Goal: Find specific page/section: Find specific page/section

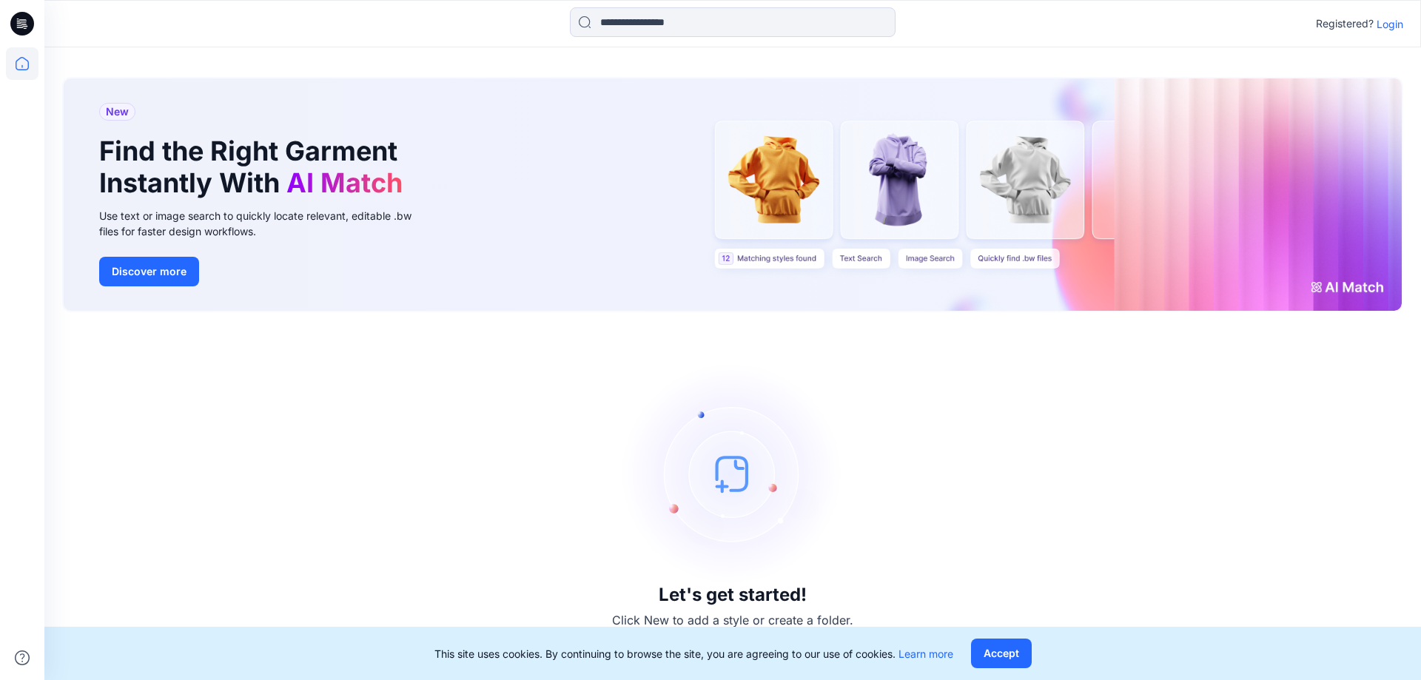
click at [1410, 24] on div "Registered? Login" at bounding box center [732, 23] width 1376 height 33
click at [1394, 24] on p "Login" at bounding box center [1389, 24] width 27 height 16
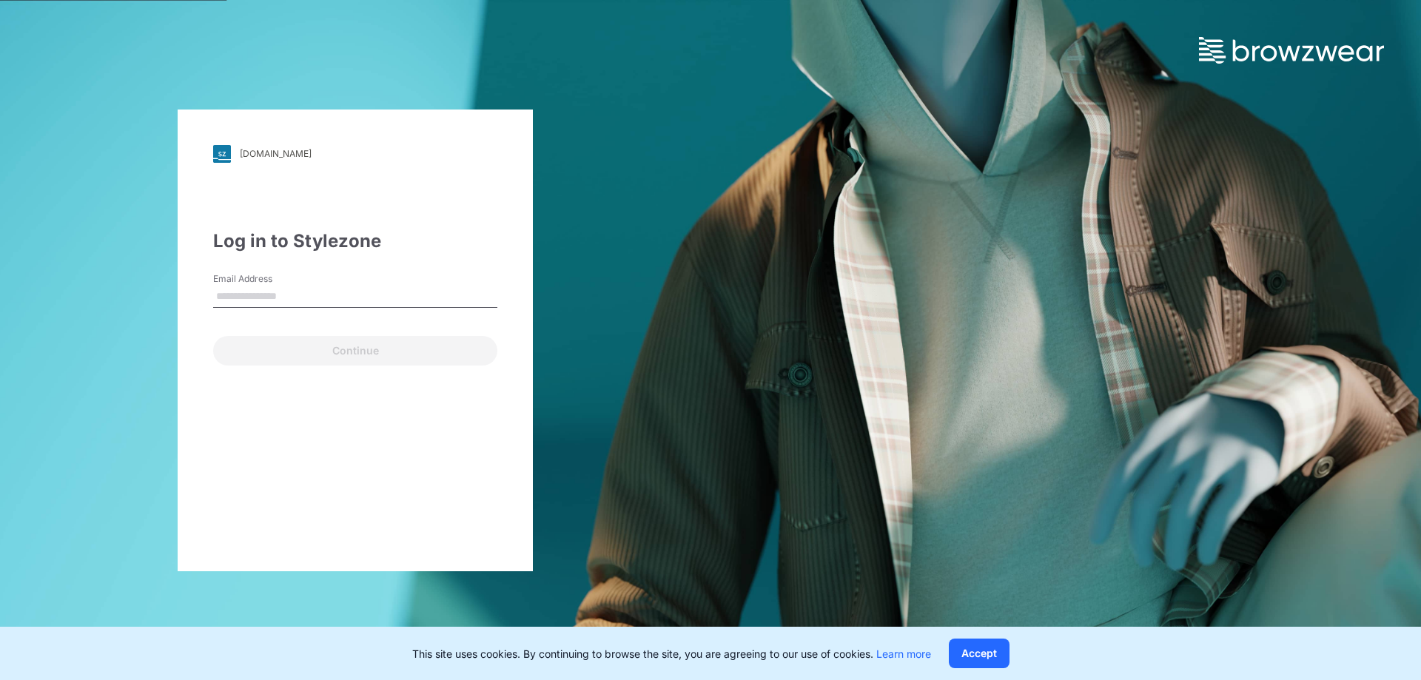
type input "**********"
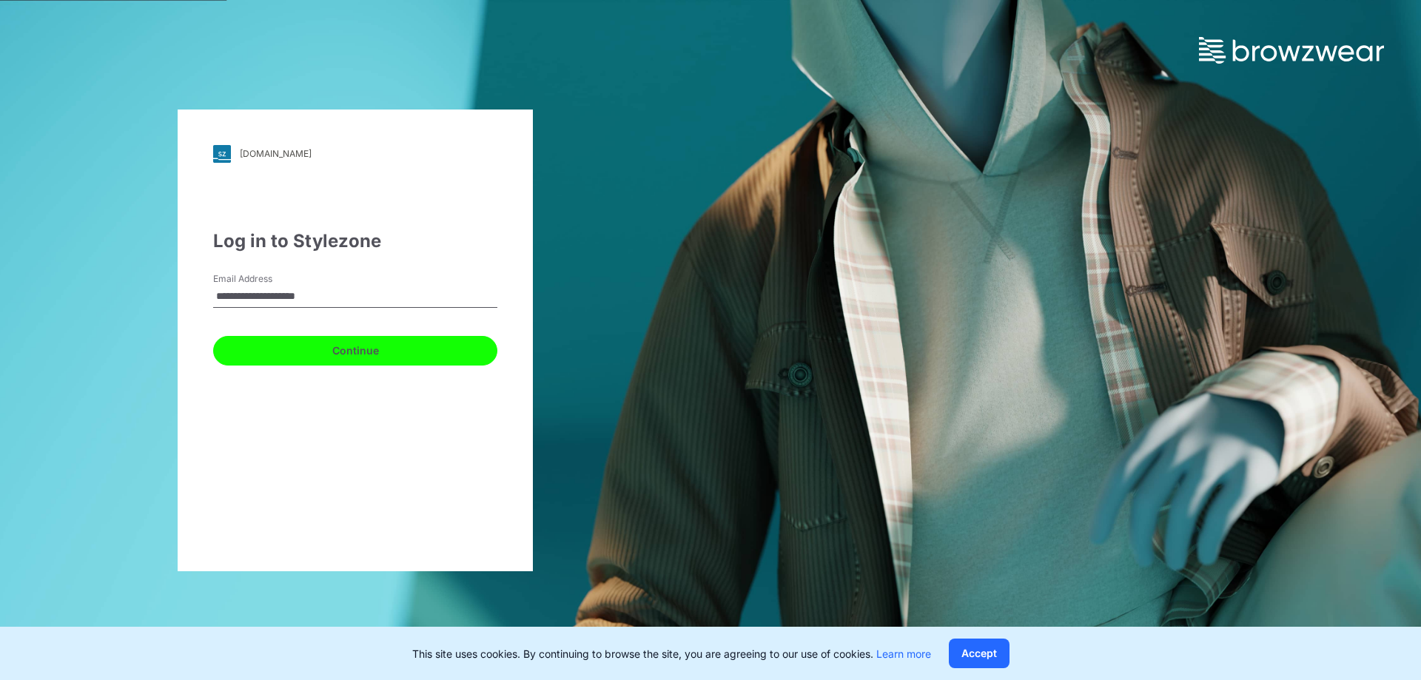
click at [332, 343] on button "Continue" at bounding box center [355, 351] width 284 height 30
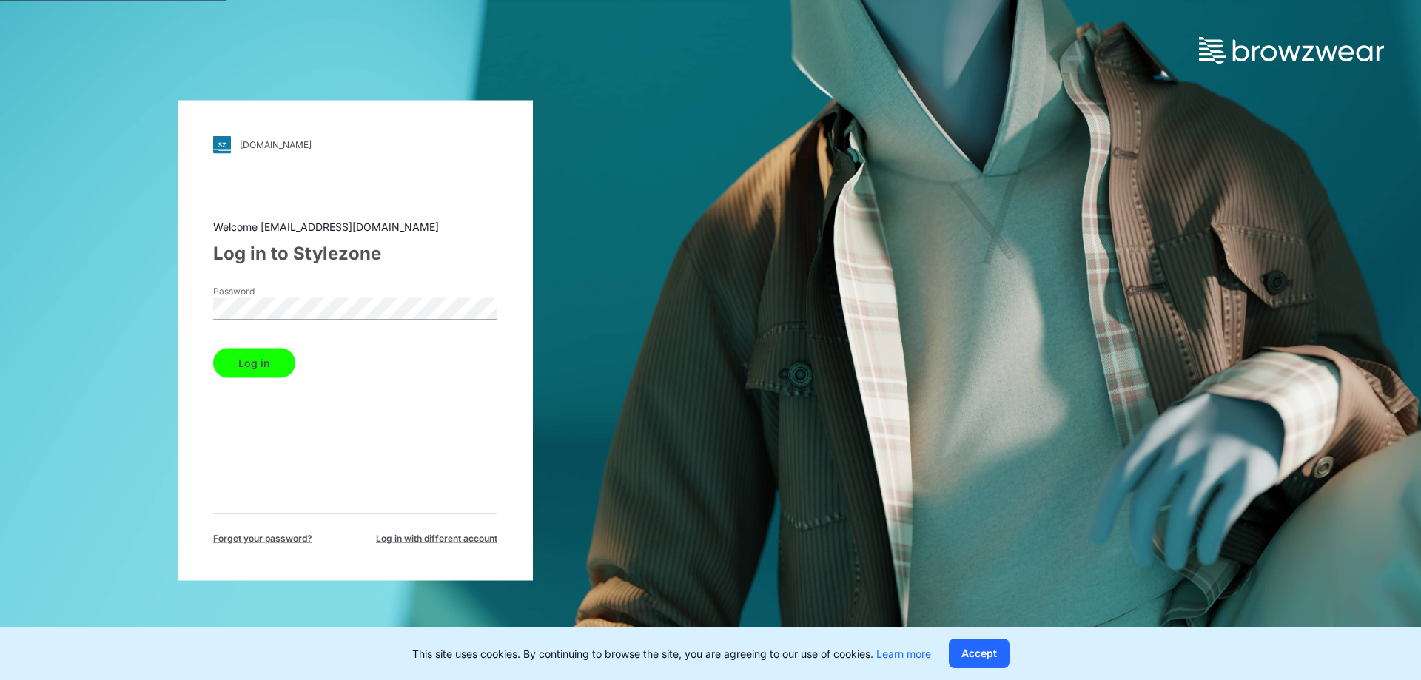
click at [228, 349] on button "Log in" at bounding box center [254, 363] width 82 height 30
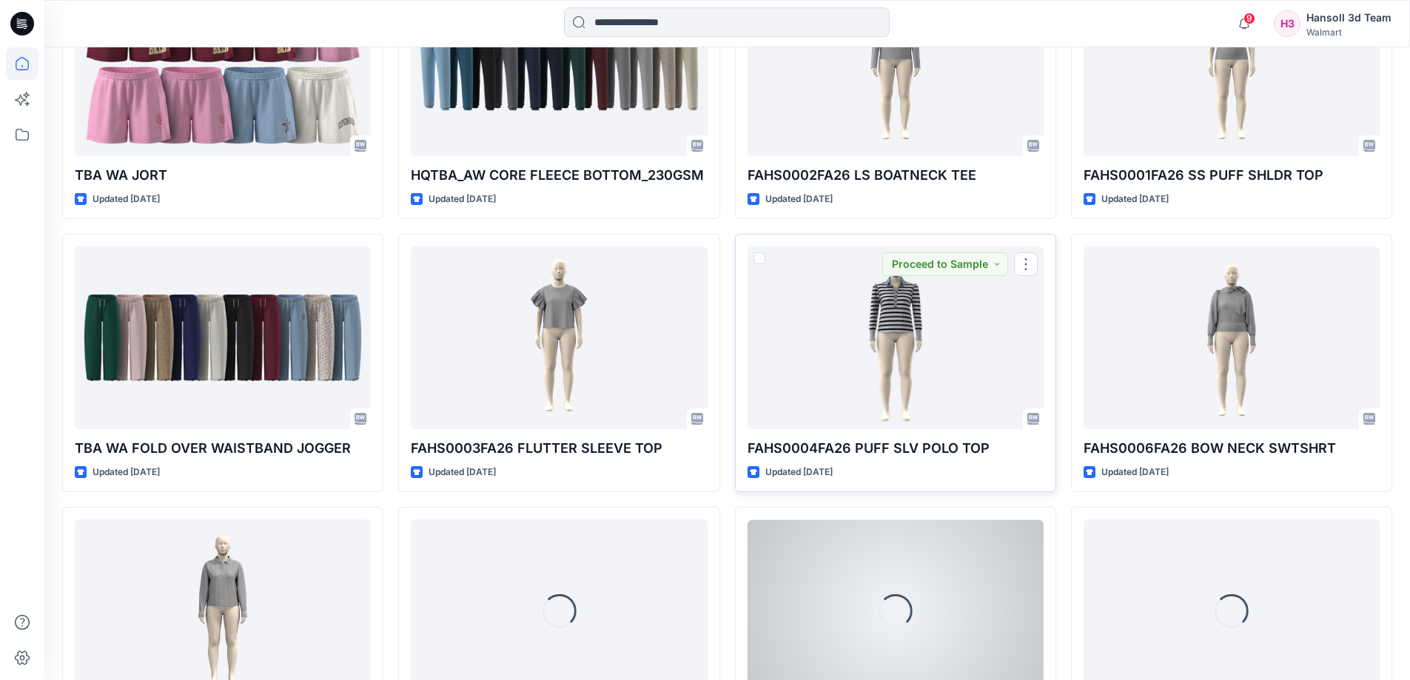
scroll to position [2527, 0]
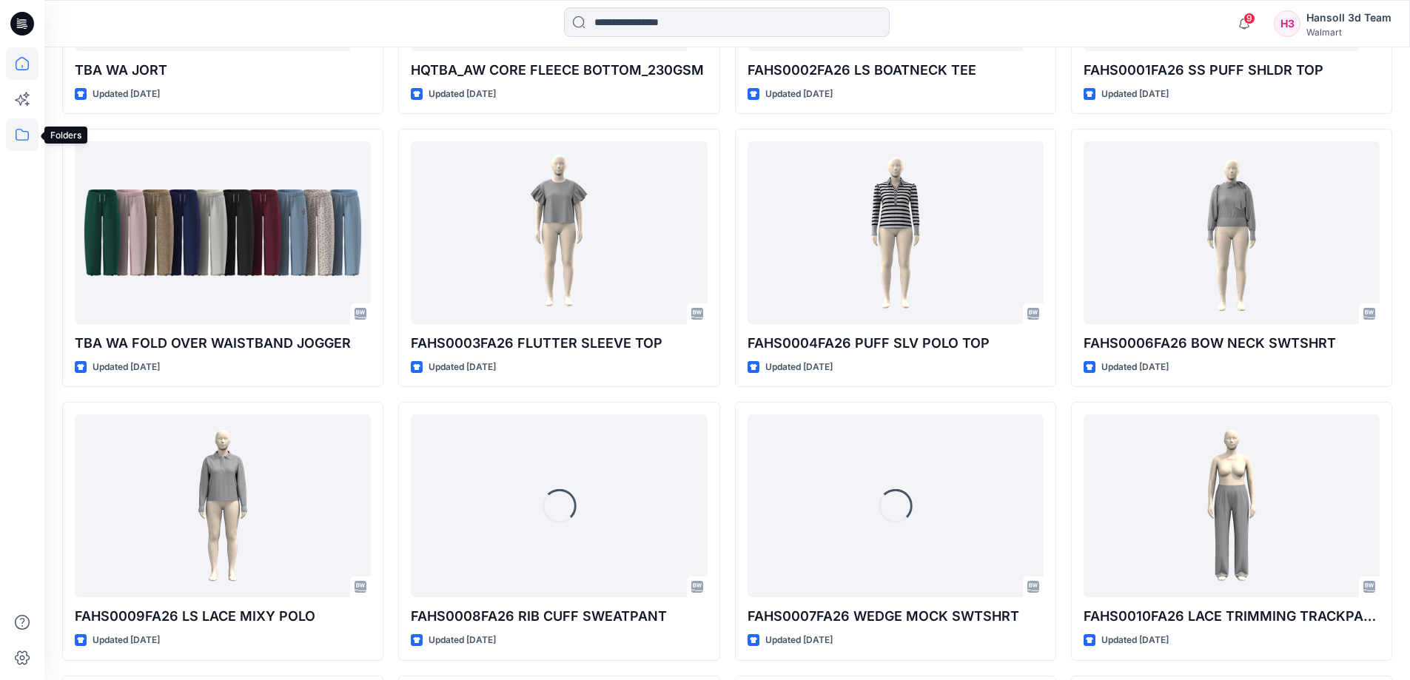
click at [30, 141] on icon at bounding box center [22, 134] width 33 height 33
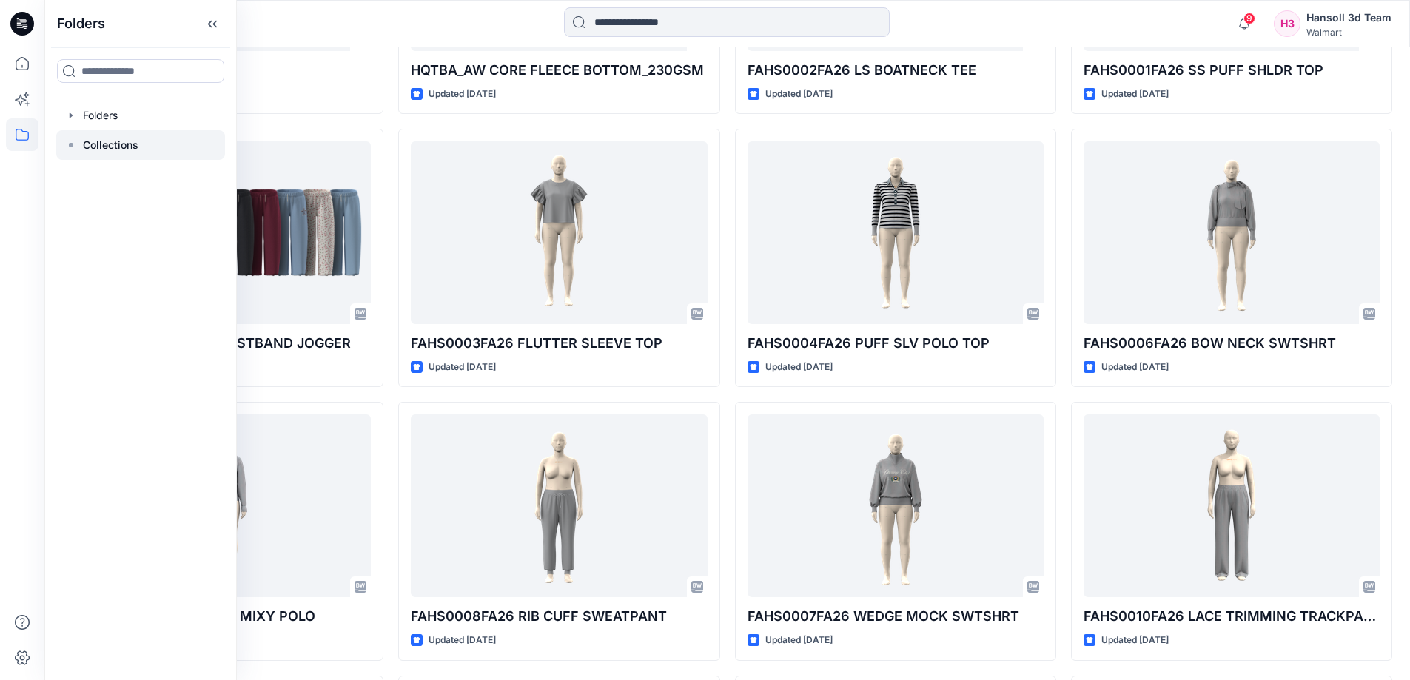
click at [109, 143] on p "Collections" at bounding box center [111, 145] width 56 height 18
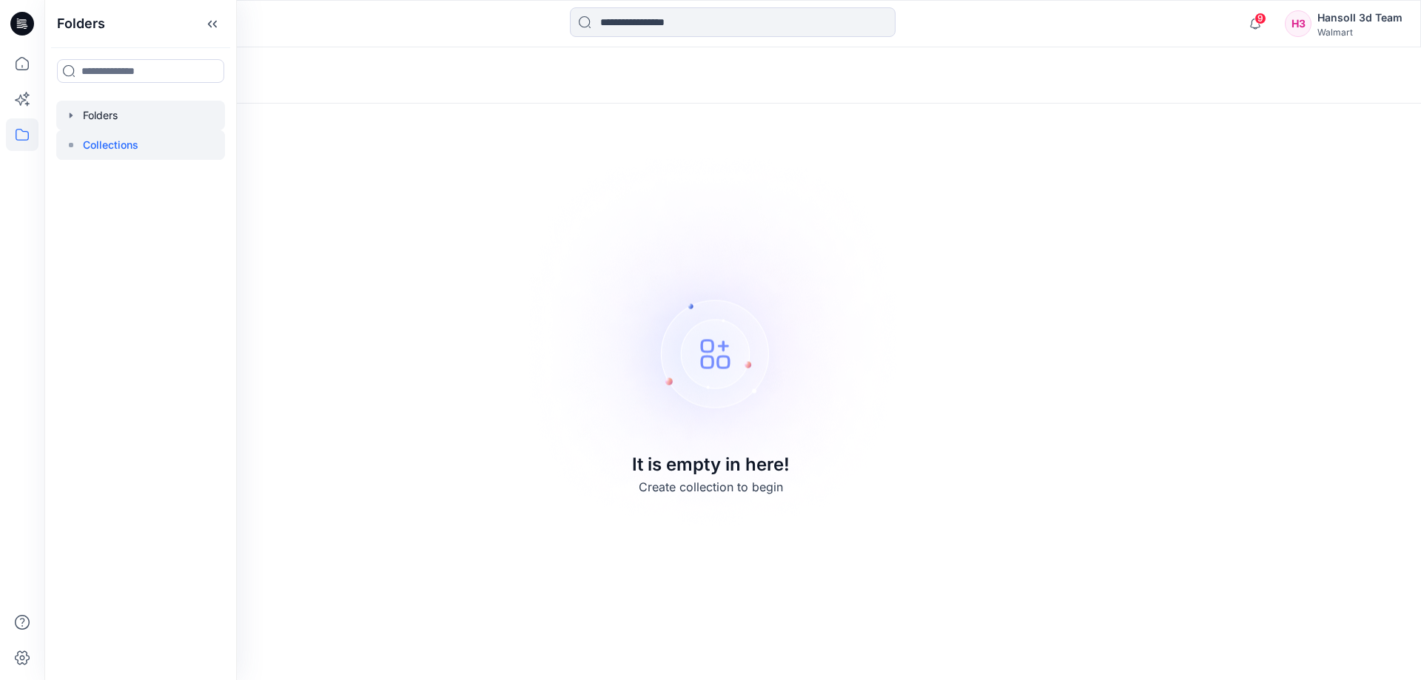
click at [119, 123] on div at bounding box center [140, 116] width 169 height 30
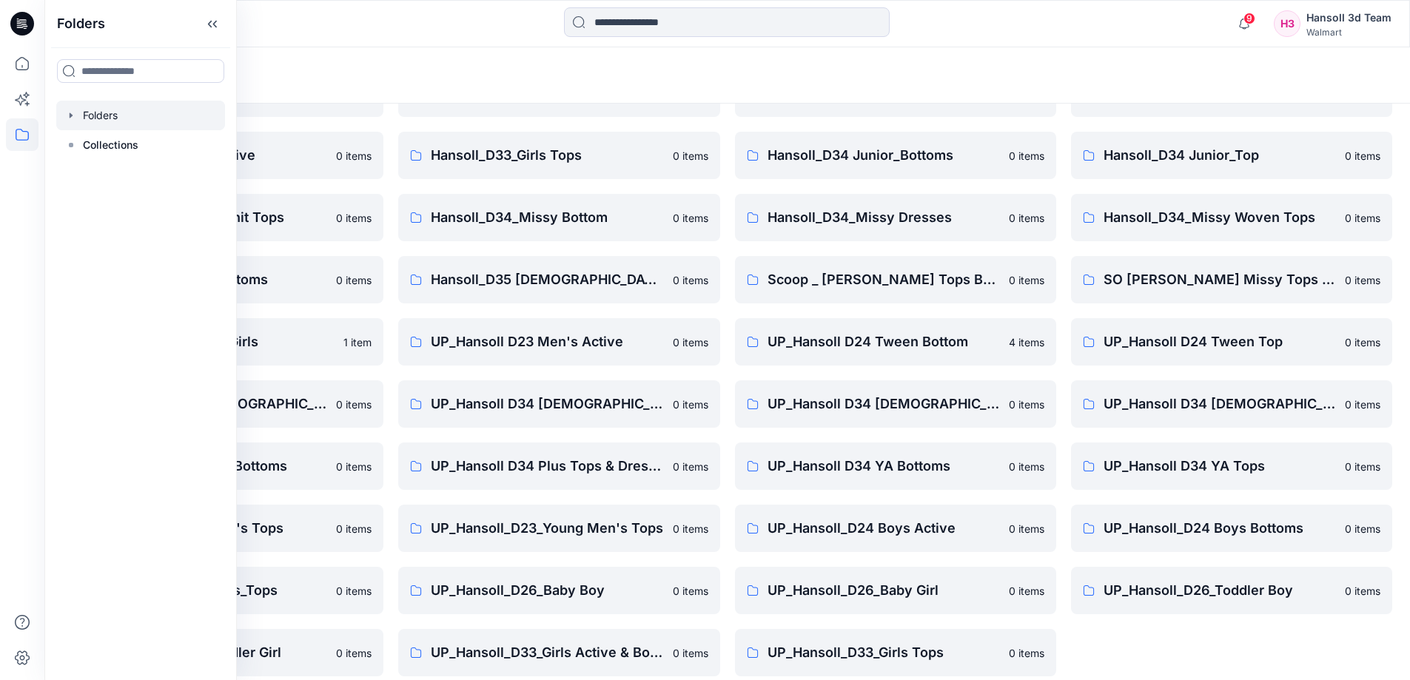
scroll to position [232, 0]
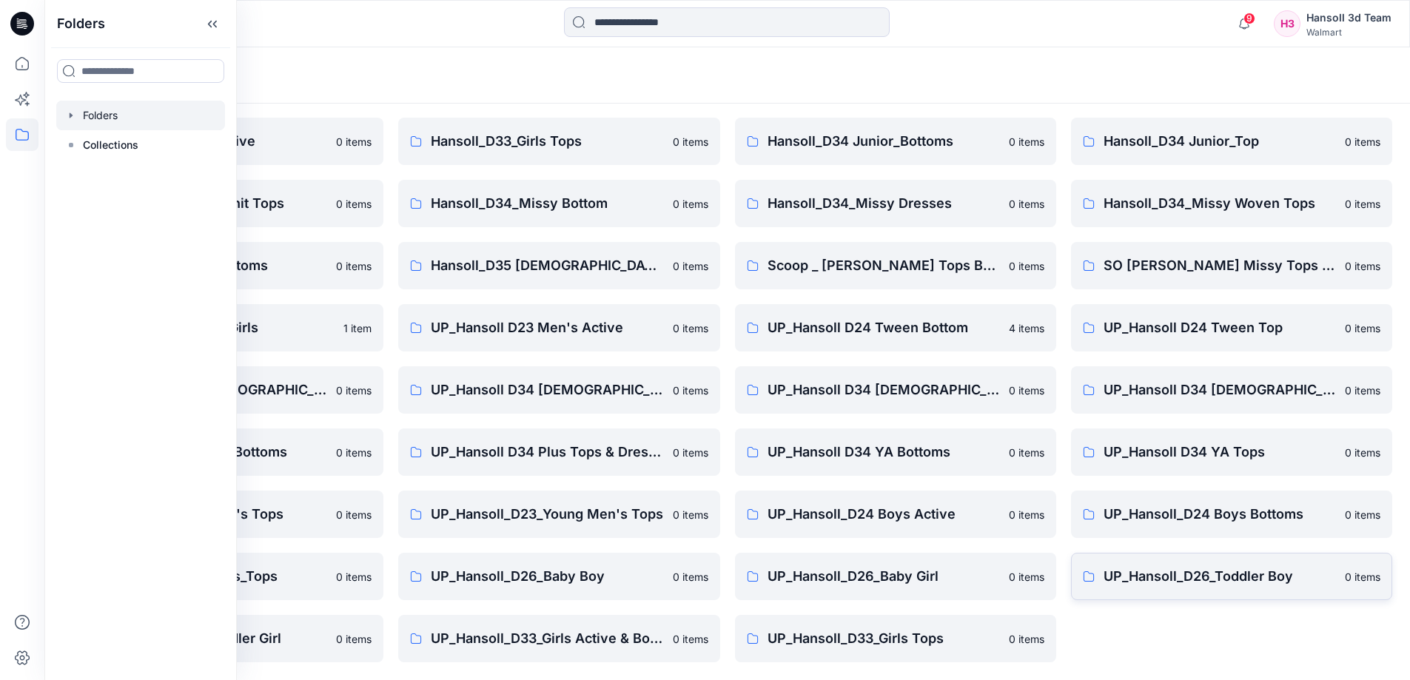
click at [1224, 578] on p "UP_Hansoll_D26_Toddler Boy" at bounding box center [1219, 576] width 232 height 21
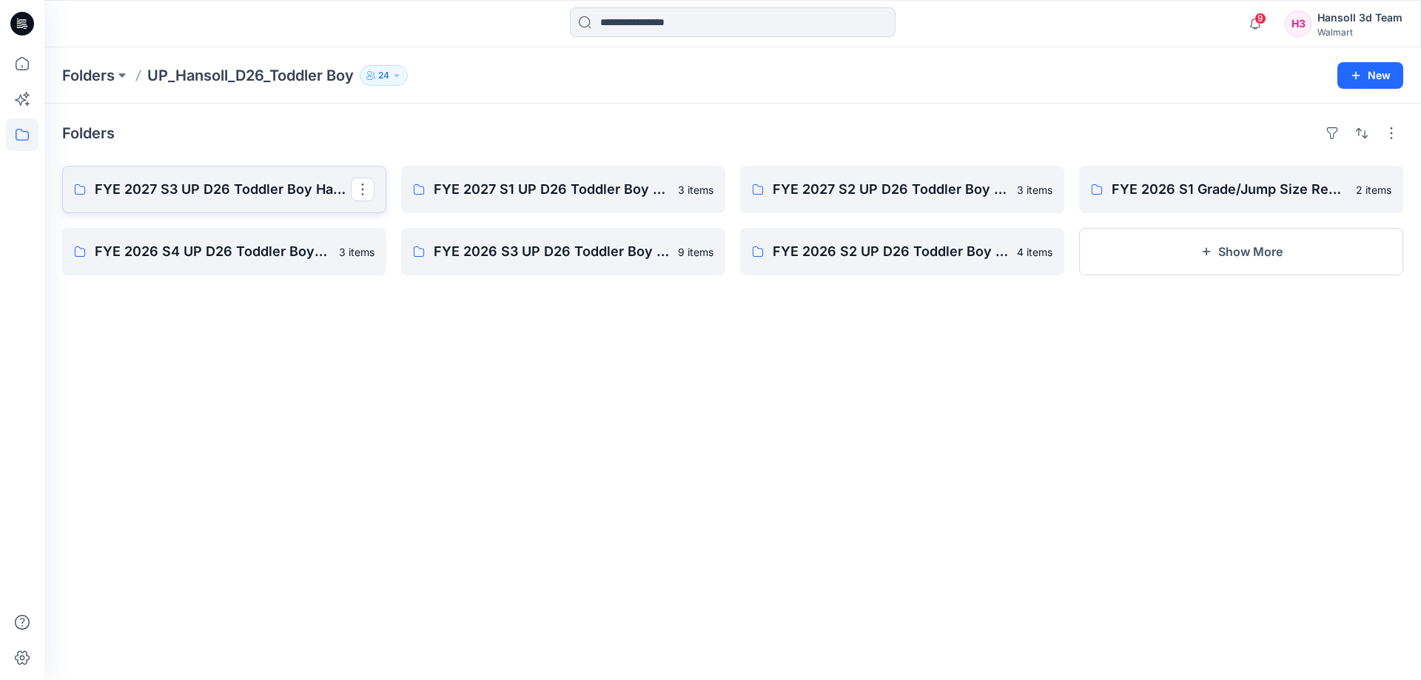
click at [258, 191] on p "FYE 2027 S3 UP D26 Toddler Boy Hansoll" at bounding box center [223, 189] width 256 height 21
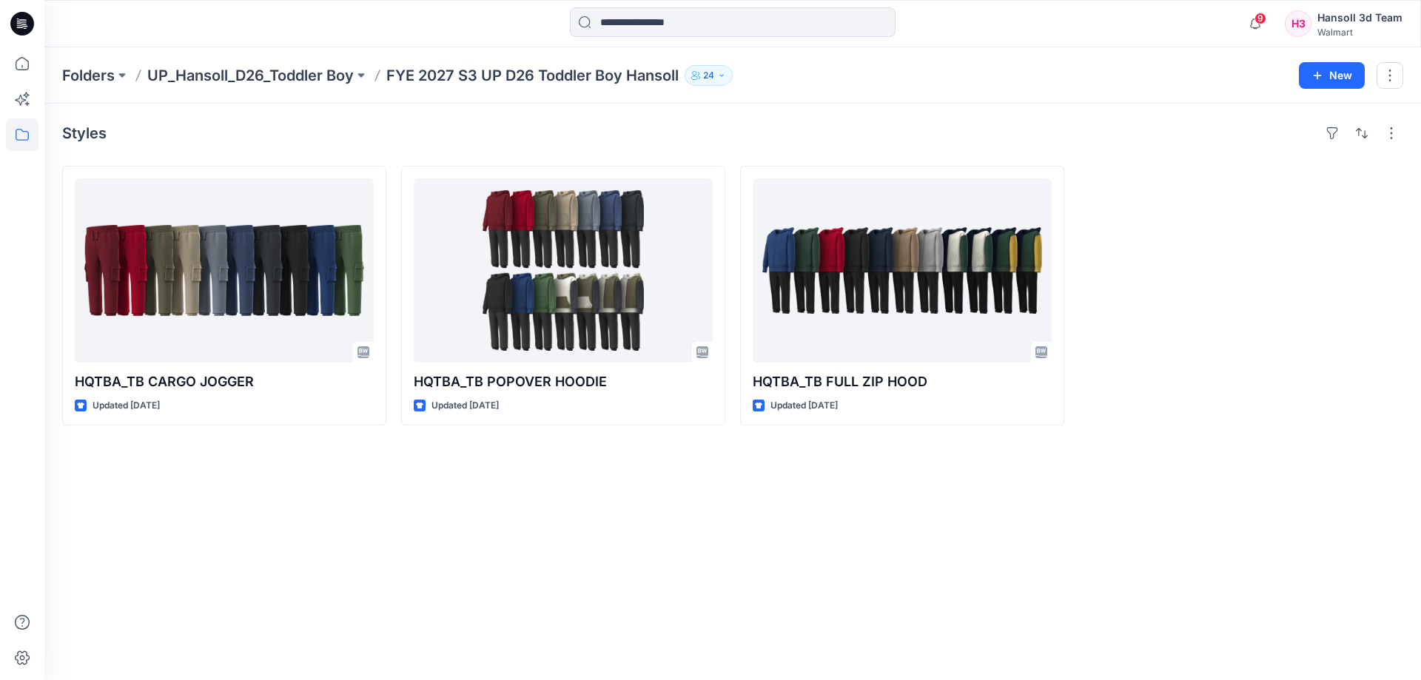
click at [961, 434] on div "Styles HQTBA_TB CARGO JOGGER Updated [DATE] HQTBA_TB POPOVER HOODIE Updated [DA…" at bounding box center [732, 392] width 1376 height 576
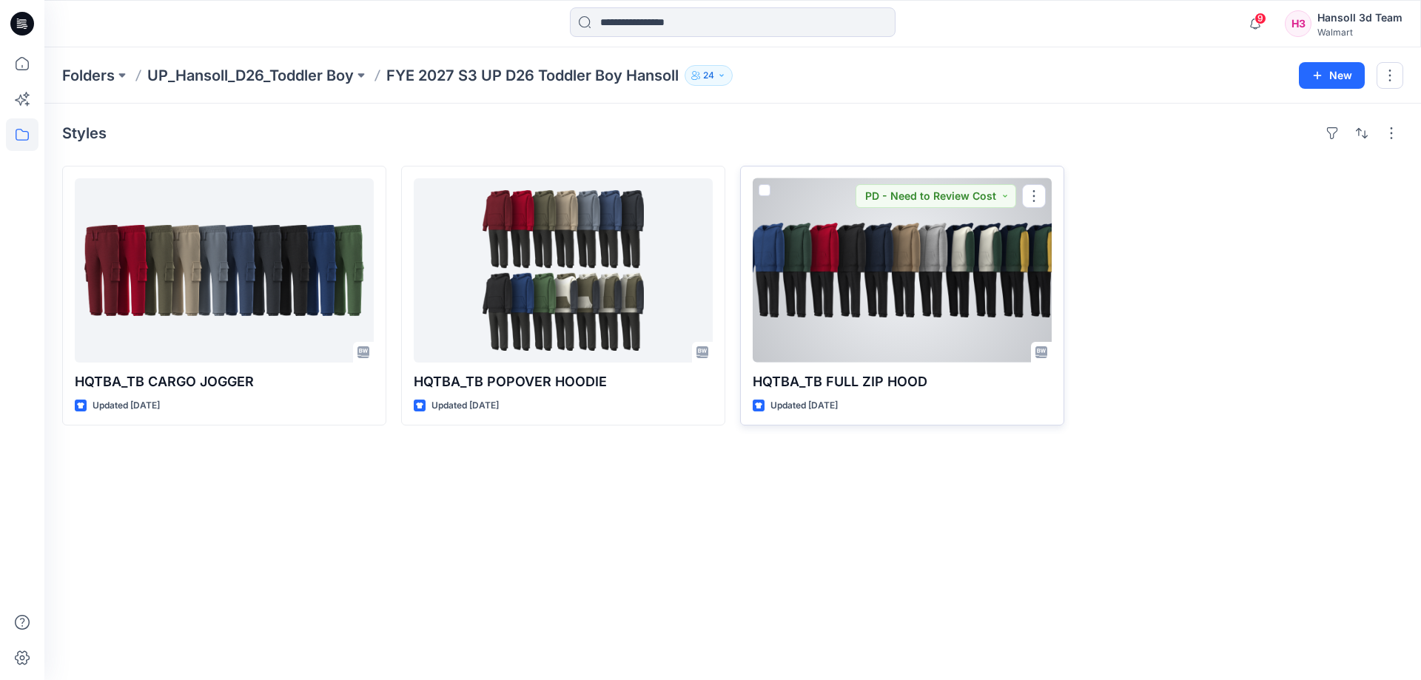
click at [926, 315] on div at bounding box center [902, 270] width 299 height 184
